Goal: Check status

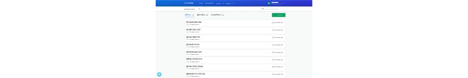
scroll to position [155, 0]
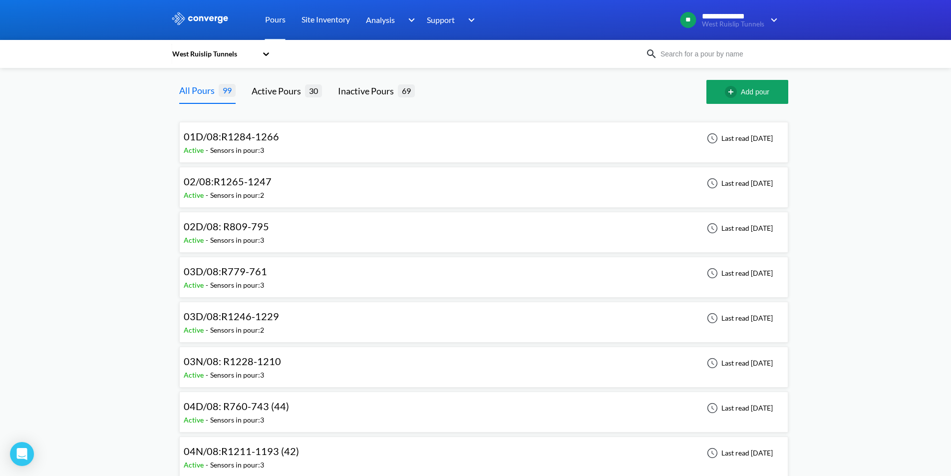
scroll to position [426, 0]
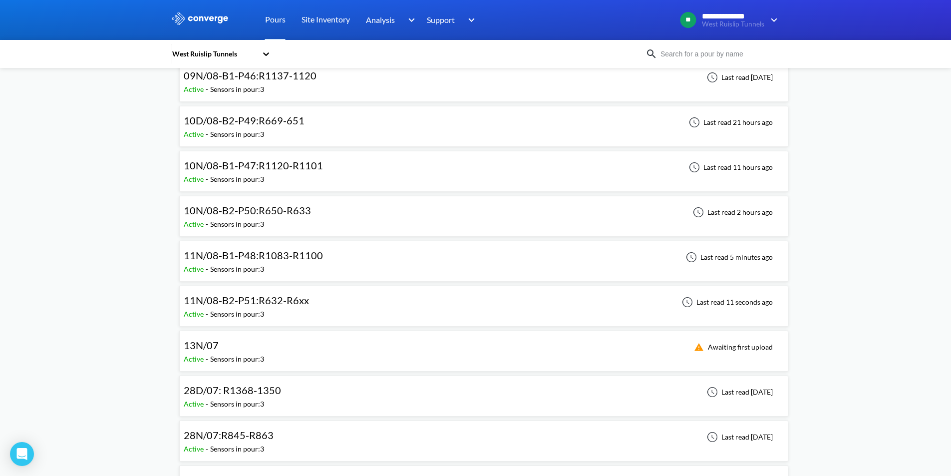
scroll to position [597, 0]
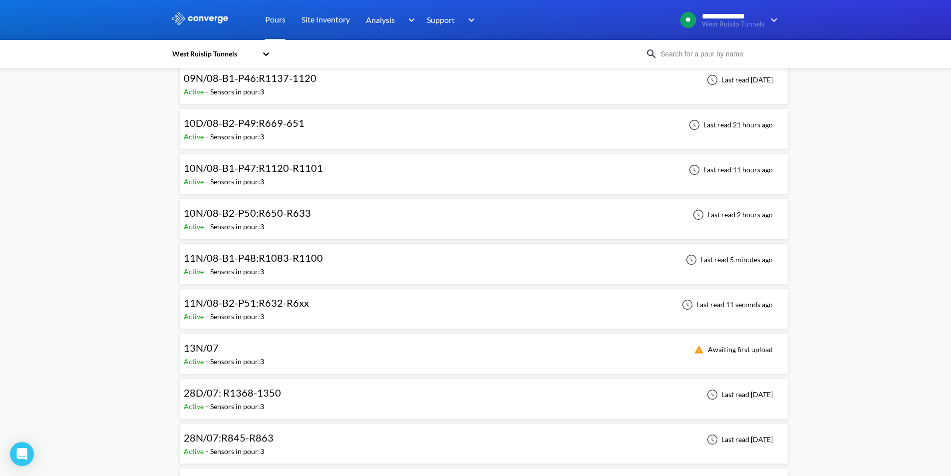
click at [340, 269] on div "11N/08-B1-P48:R1083-R1100 Active - Sensors in pour: 3 Last read 5 minutes ago" at bounding box center [484, 264] width 600 height 32
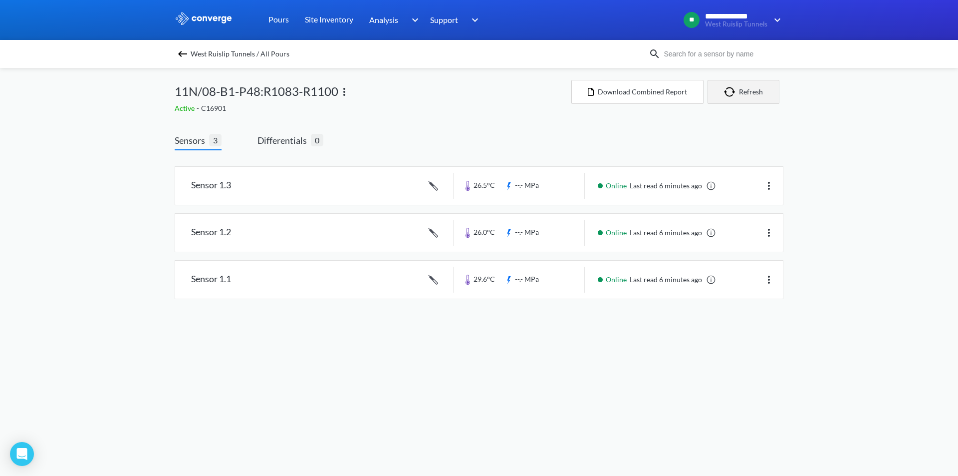
click at [758, 89] on button "Refresh" at bounding box center [744, 92] width 72 height 24
click at [745, 89] on button "Refresh" at bounding box center [744, 92] width 72 height 24
click at [743, 94] on button "Refresh" at bounding box center [744, 92] width 72 height 24
click at [524, 190] on link at bounding box center [479, 186] width 608 height 38
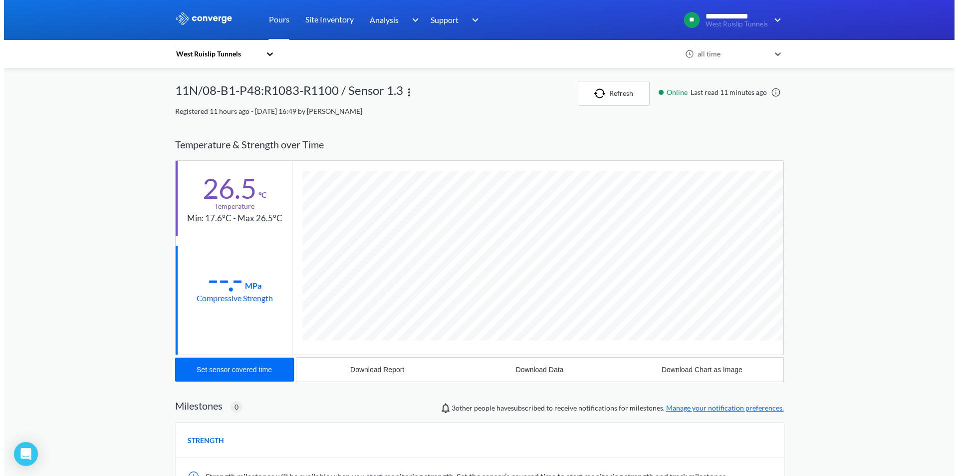
scroll to position [531, 609]
